Goal: Check status: Check status

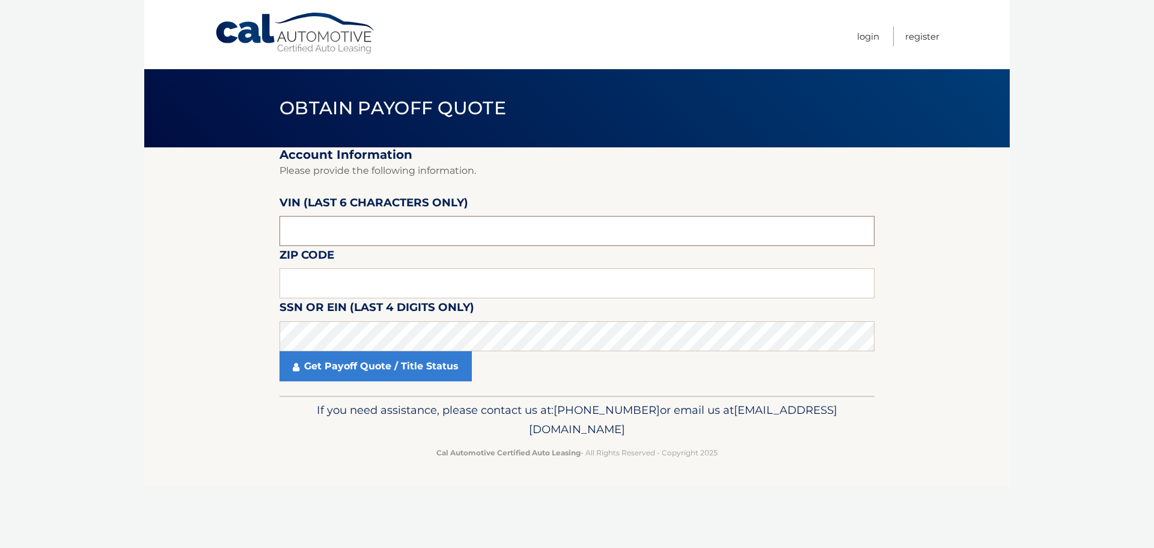
click at [367, 230] on input "text" at bounding box center [577, 231] width 595 height 30
type input "689047"
type input "07065"
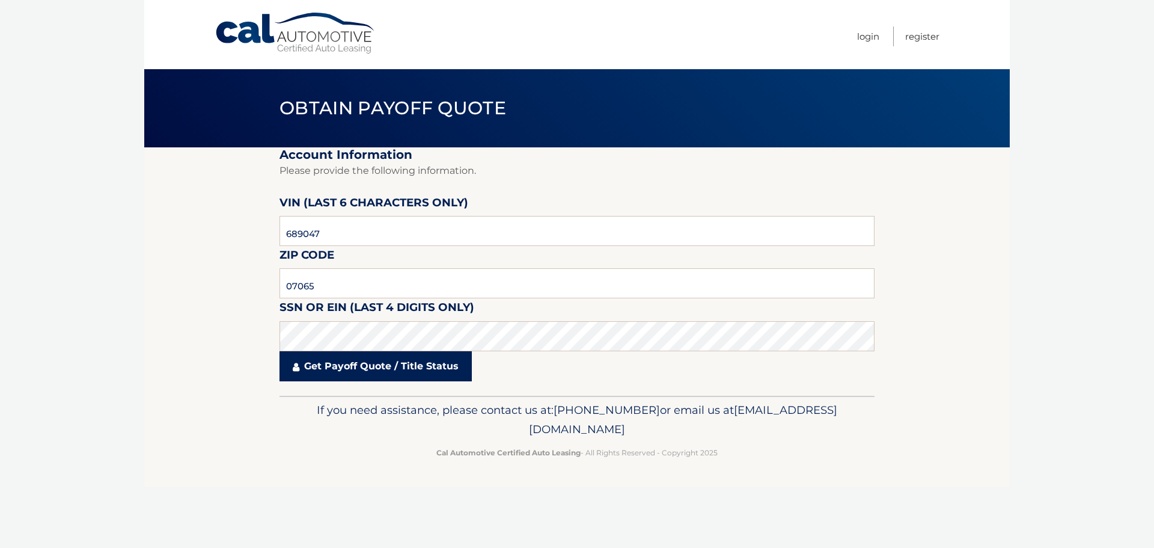
click at [358, 370] on link "Get Payoff Quote / Title Status" at bounding box center [376, 366] width 192 height 30
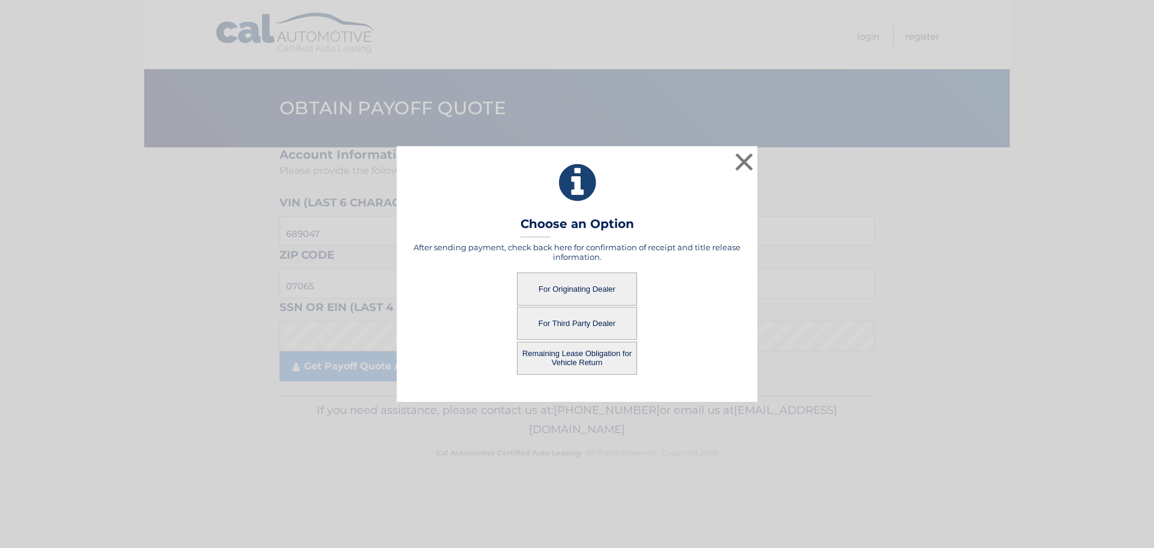
click at [586, 287] on button "For Originating Dealer" at bounding box center [577, 288] width 120 height 33
click at [570, 286] on button "For Originating Dealer" at bounding box center [577, 288] width 120 height 33
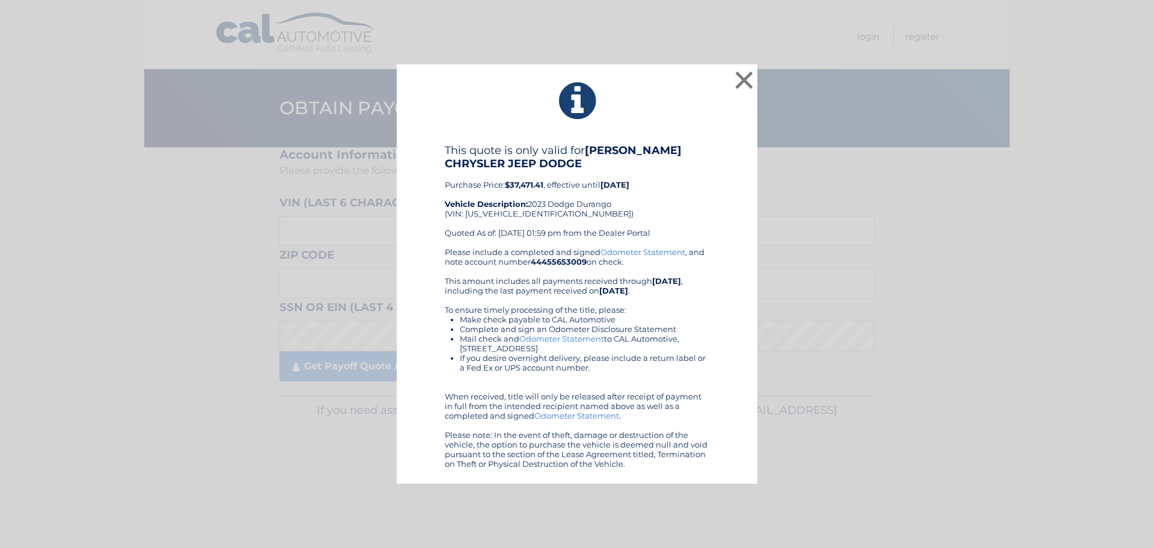
drag, startPoint x: 435, startPoint y: 147, endPoint x: 724, endPoint y: 477, distance: 438.4
click at [724, 477] on div "× This quote is only valid for [PERSON_NAME] CHRYSLER JEEP DODGE Purchase Price…" at bounding box center [577, 274] width 361 height 420
click at [742, 79] on button "×" at bounding box center [744, 80] width 24 height 24
